Goal: Transaction & Acquisition: Subscribe to service/newsletter

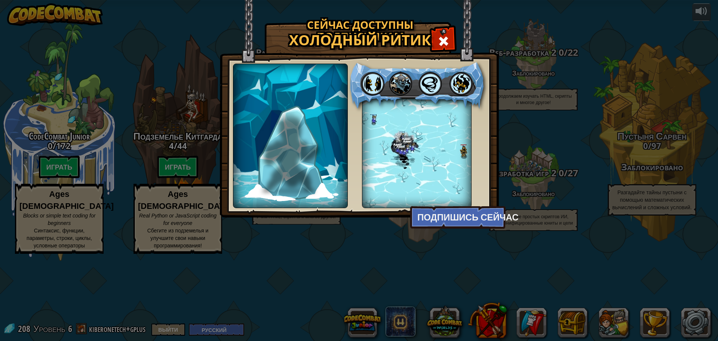
select select "ru"
click at [436, 38] on div at bounding box center [444, 40] width 24 height 24
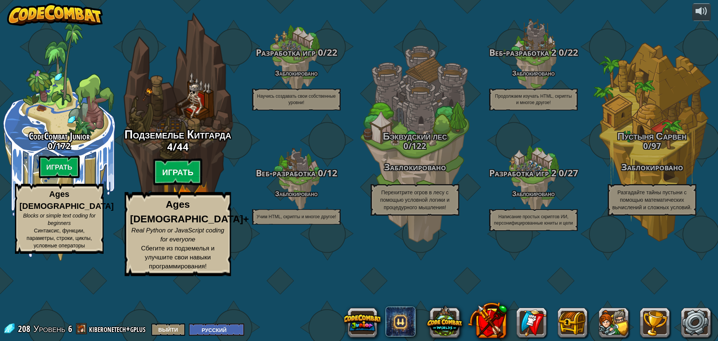
click at [179, 185] on btn "Играть" at bounding box center [177, 172] width 49 height 27
select select "ru"
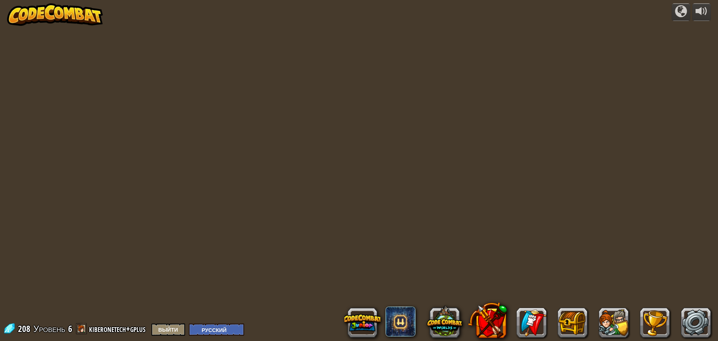
select select "ru"
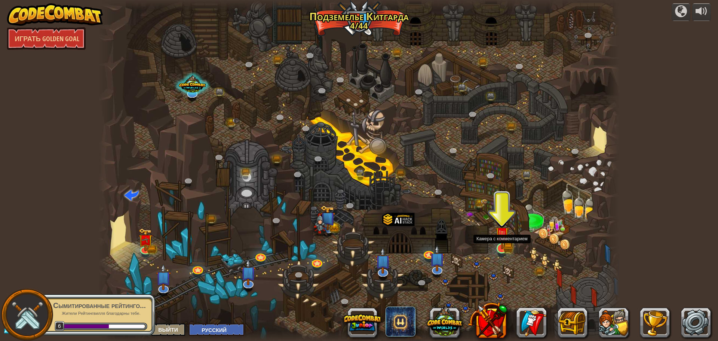
click at [506, 238] on img at bounding box center [502, 233] width 14 height 31
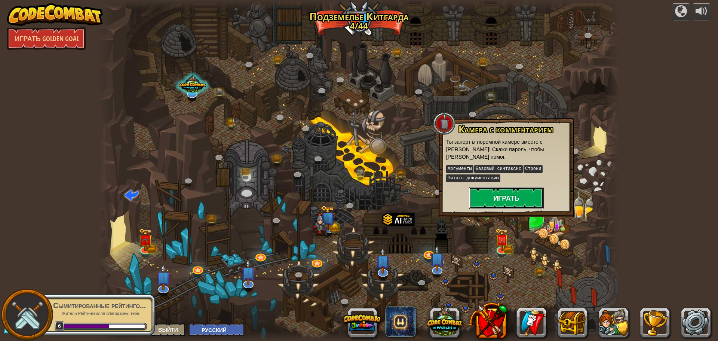
click at [506, 199] on button "Играть" at bounding box center [506, 198] width 75 height 22
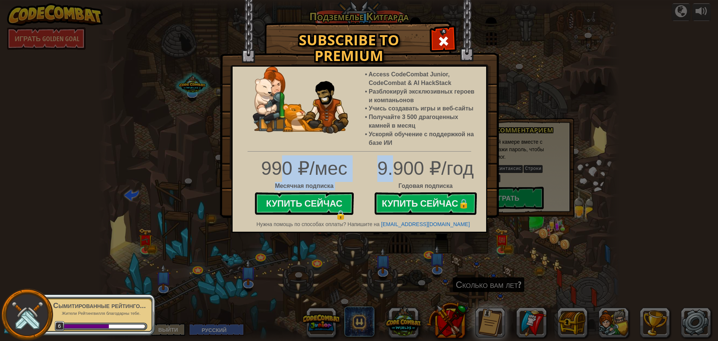
drag, startPoint x: 280, startPoint y: 168, endPoint x: 402, endPoint y: 162, distance: 122.0
click at [401, 163] on div "990 ₽/мес Месячная подписка Купить сейчас 🔒 9.900 ₽/год Годовая подписка Купить…" at bounding box center [359, 186] width 265 height 63
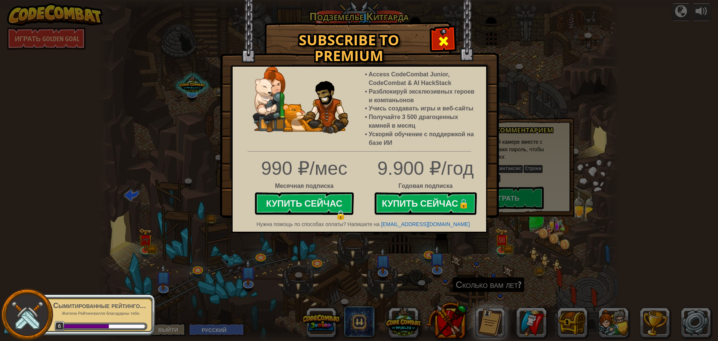
click at [450, 39] on div at bounding box center [444, 40] width 24 height 24
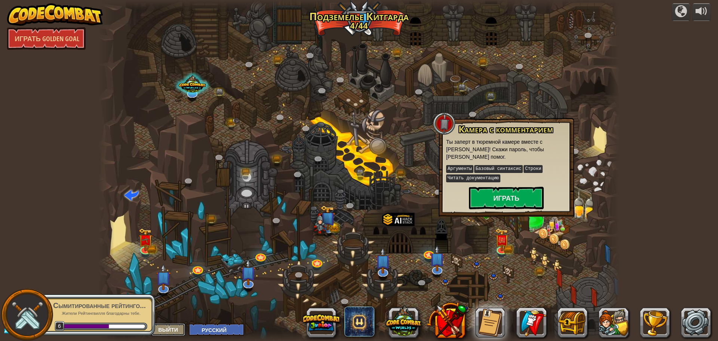
click at [175, 329] on button "Выйти" at bounding box center [168, 329] width 34 height 12
